Goal: Task Accomplishment & Management: Manage account settings

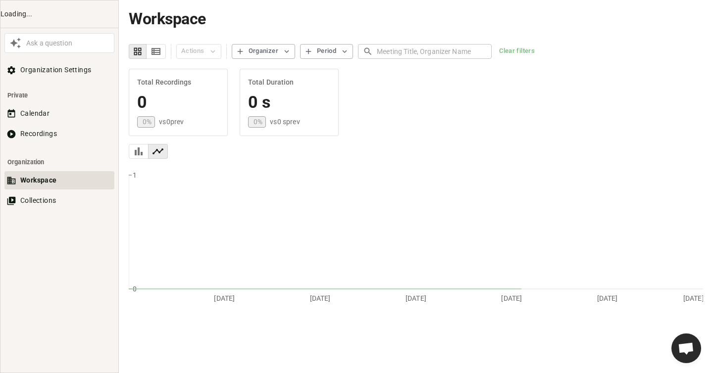
scroll to position [437, 0]
click at [62, 132] on button "Recordings" at bounding box center [59, 134] width 110 height 18
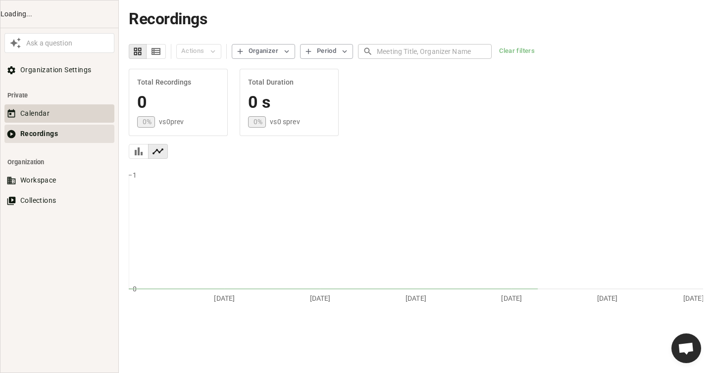
click at [43, 110] on button "Calendar" at bounding box center [59, 113] width 110 height 18
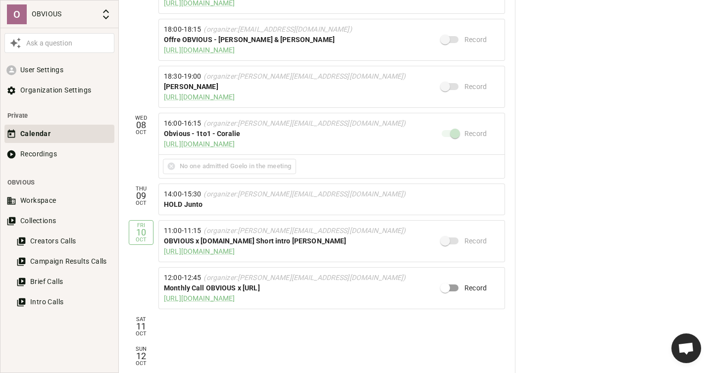
scroll to position [301, 0]
click at [450, 286] on input "Record" at bounding box center [445, 288] width 56 height 19
checkbox input "true"
click at [448, 239] on span at bounding box center [450, 241] width 17 height 7
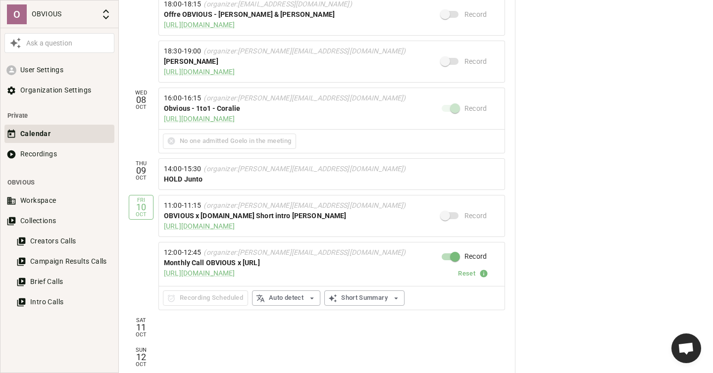
scroll to position [327, 0]
